Goal: Transaction & Acquisition: Download file/media

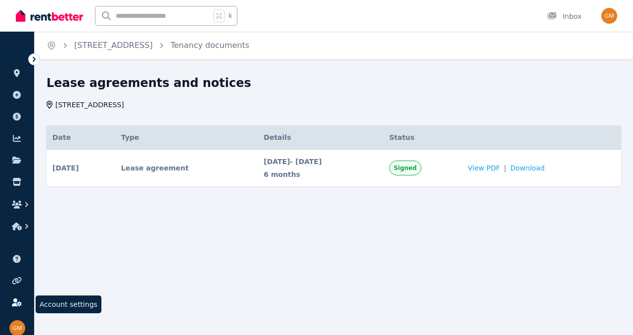
click at [15, 300] on icon at bounding box center [16, 303] width 9 height 8
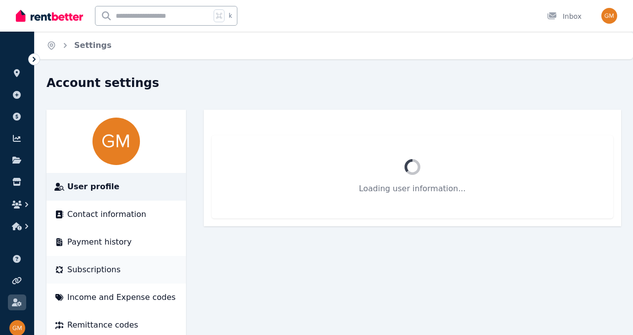
scroll to position [22, 0]
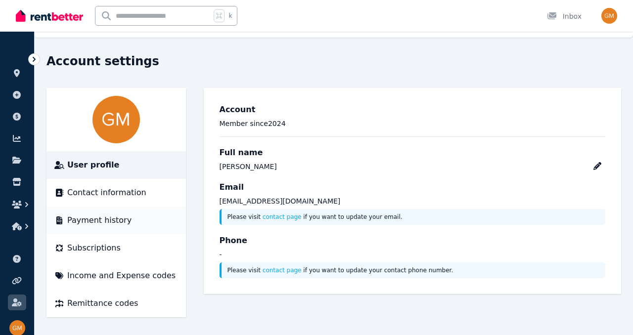
click at [108, 225] on span "Payment history" at bounding box center [99, 221] width 64 height 12
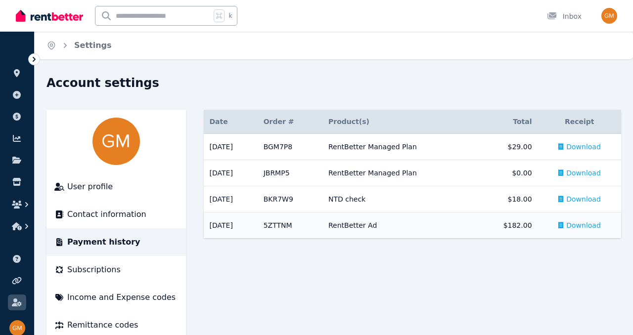
click at [586, 224] on span "Download" at bounding box center [583, 226] width 35 height 10
click at [581, 198] on span "Download" at bounding box center [583, 199] width 35 height 10
click at [576, 140] on td "Download" at bounding box center [579, 147] width 83 height 26
click at [575, 226] on span "Download" at bounding box center [583, 226] width 35 height 10
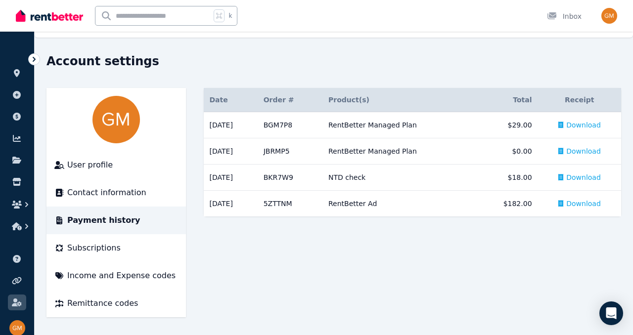
click at [356, 66] on div "Account settings" at bounding box center [330, 62] width 569 height 19
click at [582, 125] on span "Download" at bounding box center [583, 125] width 35 height 10
